Goal: Task Accomplishment & Management: Manage account settings

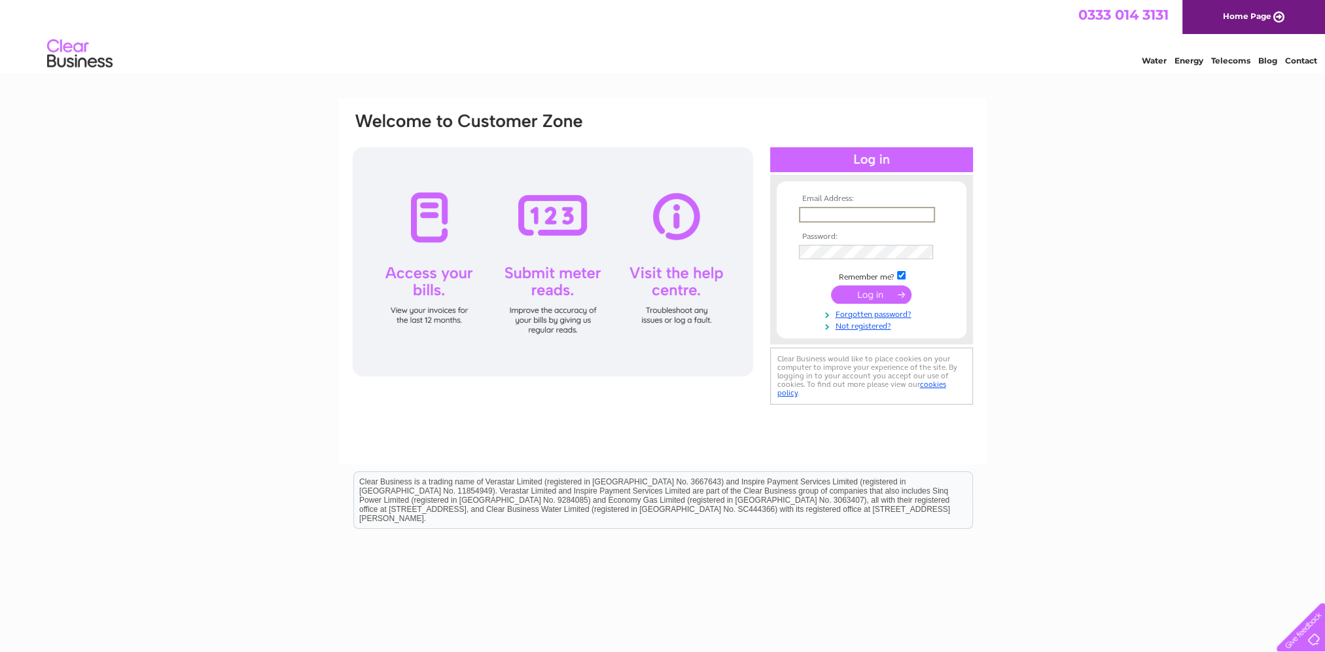
click at [817, 215] on input "text" at bounding box center [867, 215] width 136 height 16
click at [824, 216] on input "text" at bounding box center [867, 215] width 136 height 16
paste input "nmilne@comcab-aberdeen.co.uk"
type input "nmilne@comcab-aberdeen.co.uk"
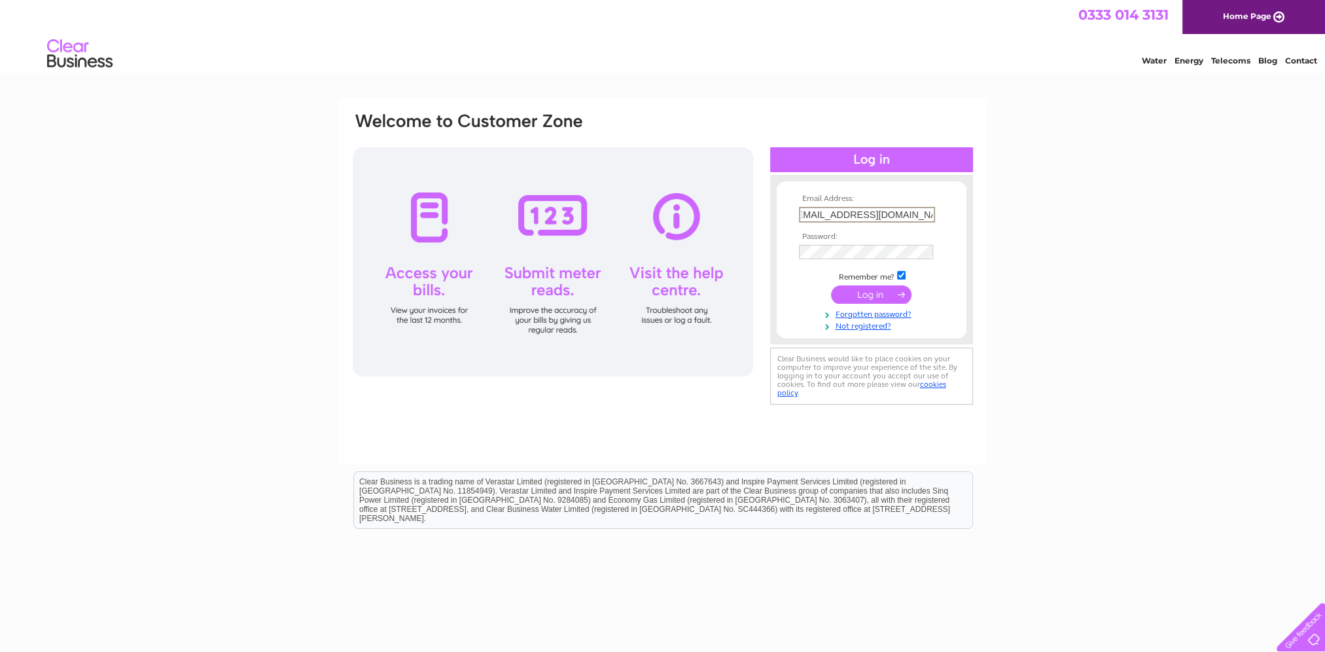
scroll to position [0, 0]
click at [859, 291] on input "submit" at bounding box center [871, 294] width 80 height 18
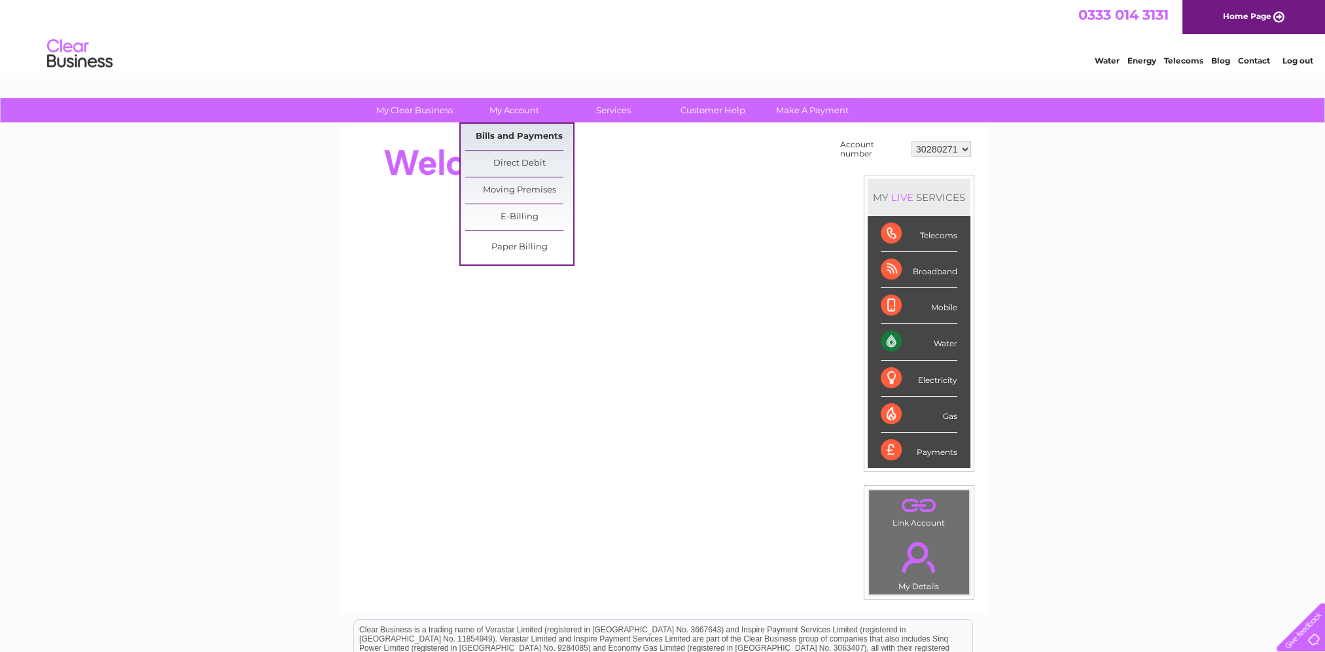
click at [518, 132] on link "Bills and Payments" at bounding box center [519, 137] width 108 height 26
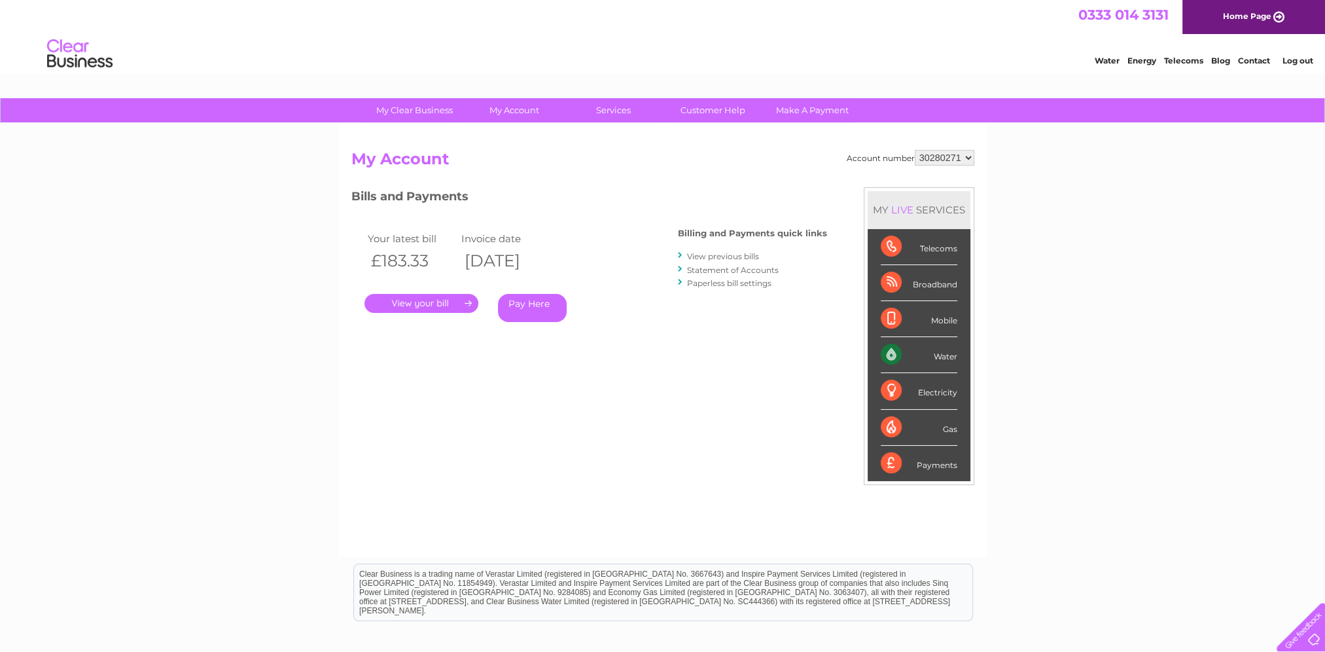
click at [417, 306] on link "." at bounding box center [421, 303] width 114 height 19
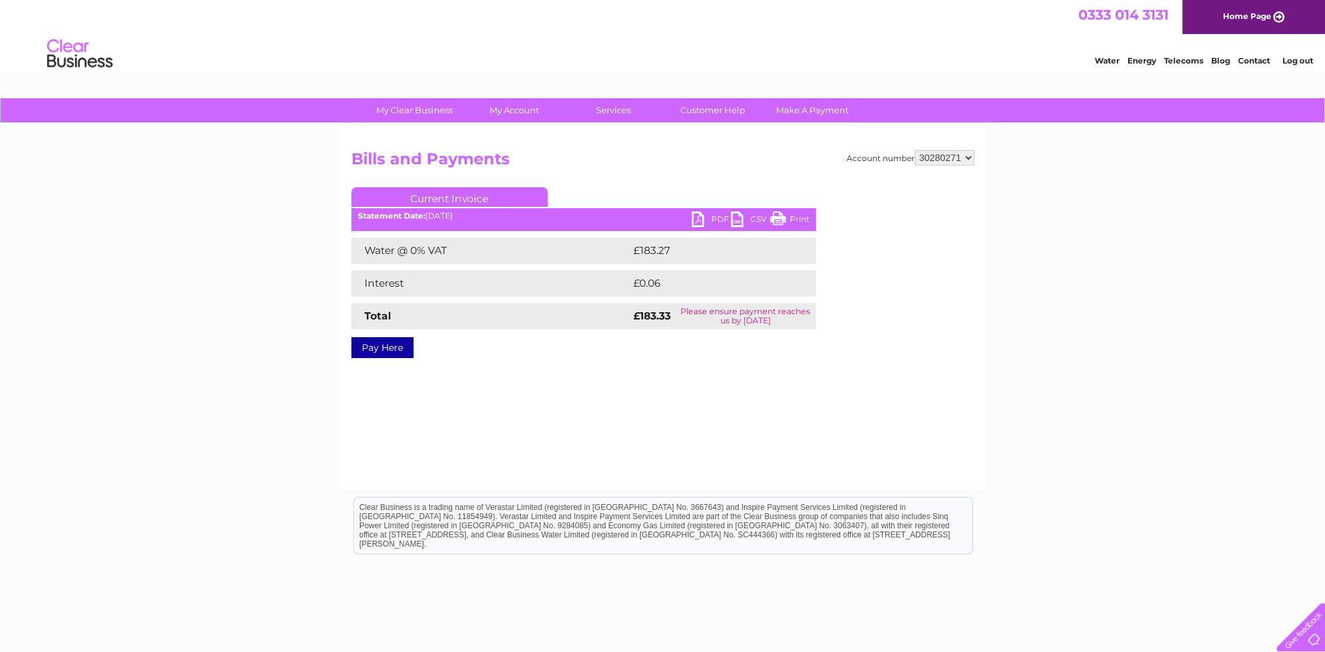
click at [722, 221] on link "PDF" at bounding box center [711, 220] width 39 height 19
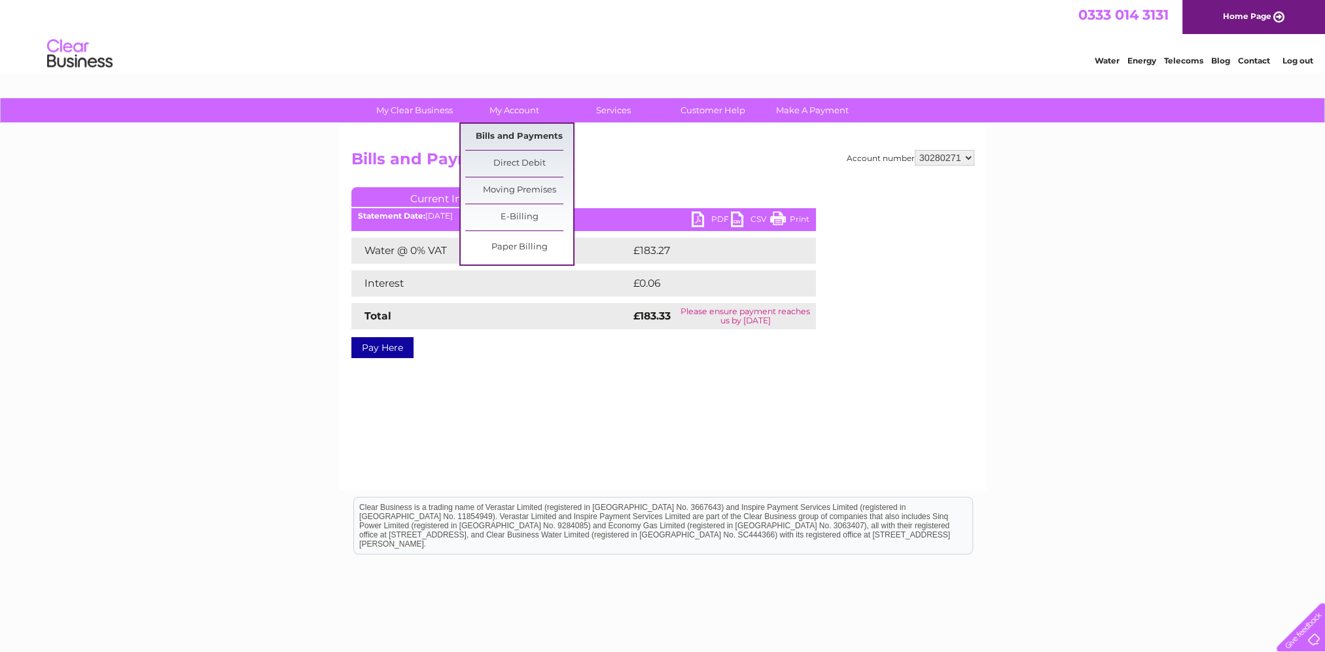
click at [507, 134] on link "Bills and Payments" at bounding box center [519, 137] width 108 height 26
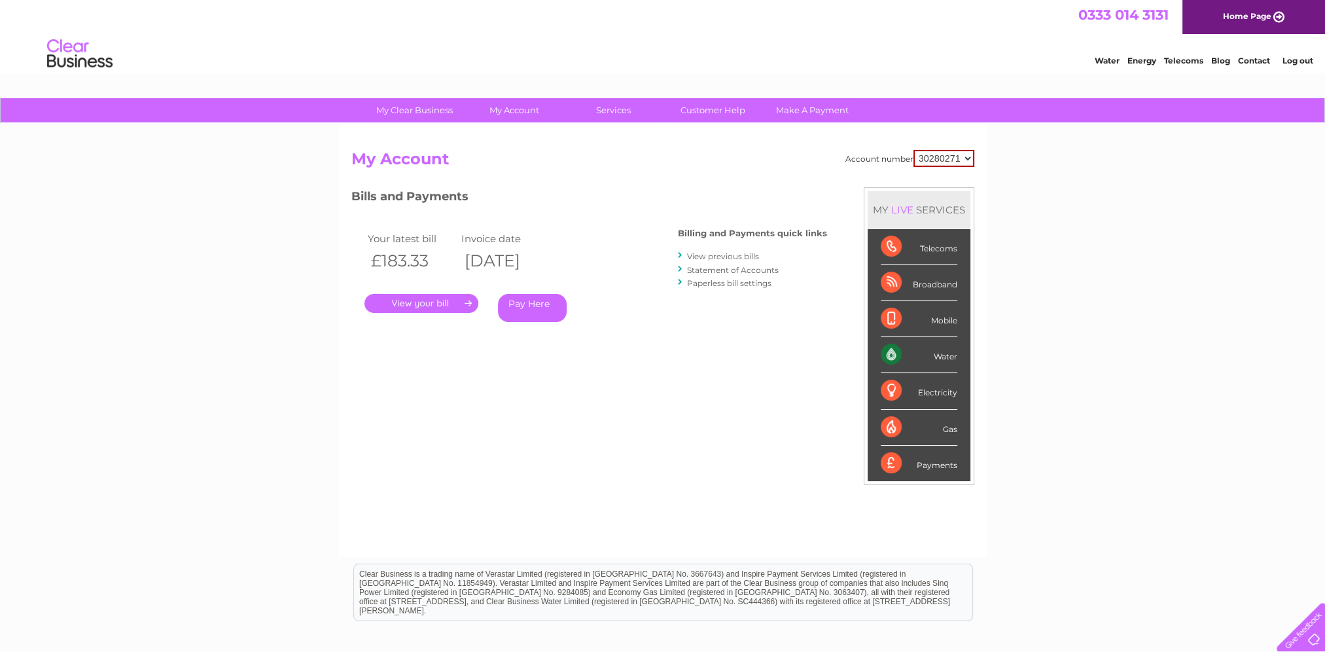
click at [1304, 59] on link "Log out" at bounding box center [1297, 61] width 31 height 10
